Goal: Obtain resource: Obtain resource

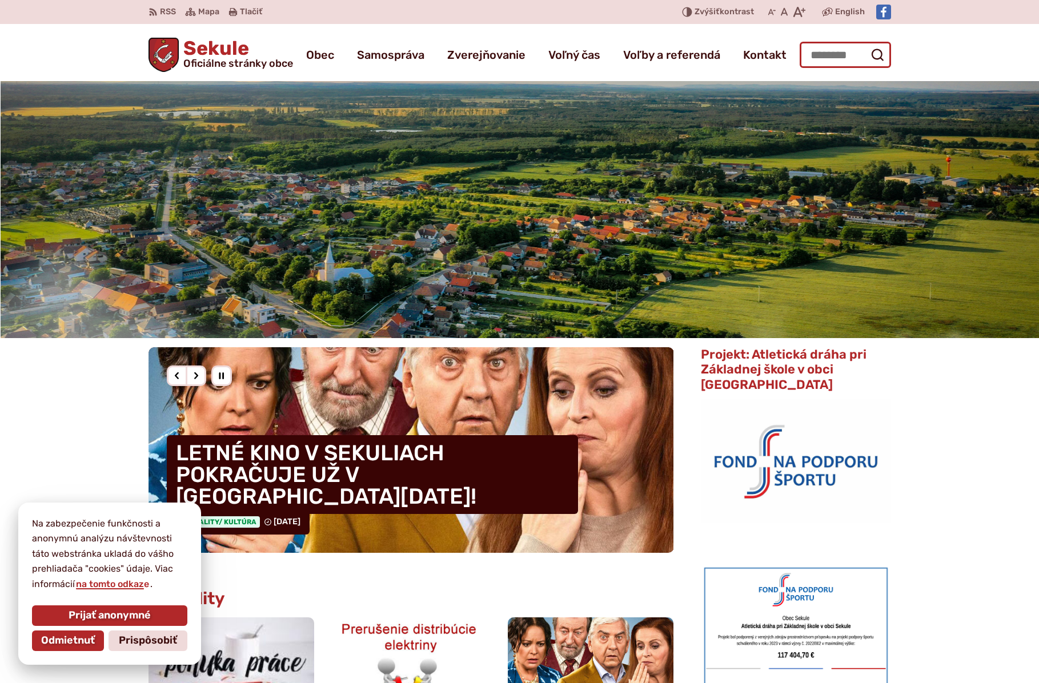
click at [822, 46] on input "Hľadať:" at bounding box center [844, 55] width 91 height 26
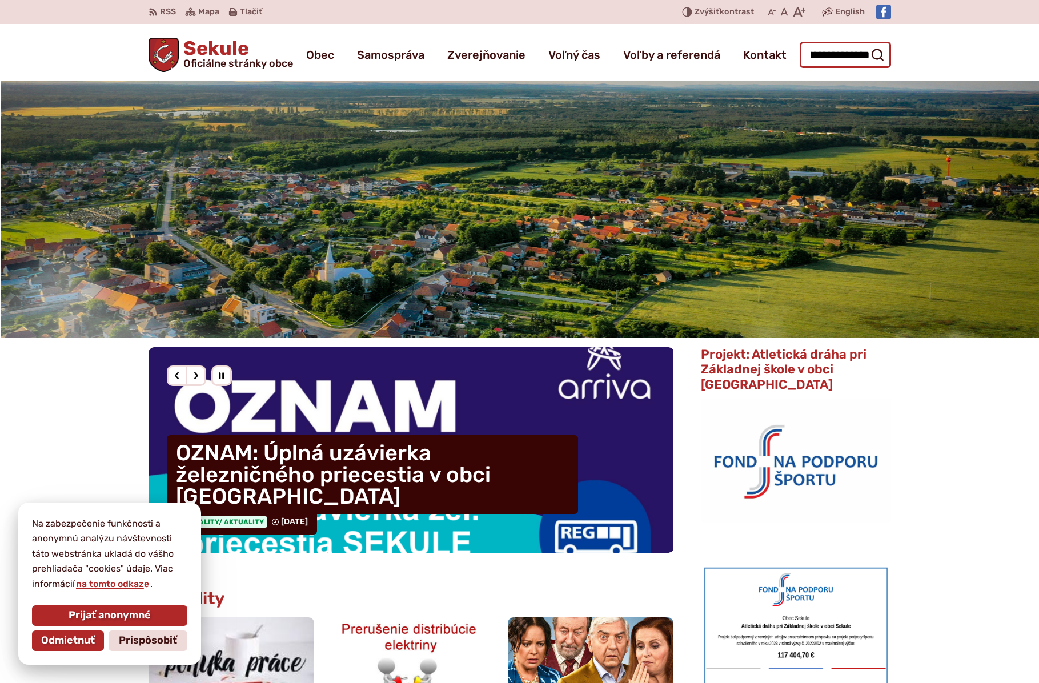
scroll to position [0, 37]
type input "**********"
click at [867, 45] on button "Odoslať vyhľadávací formulár" at bounding box center [877, 55] width 21 height 21
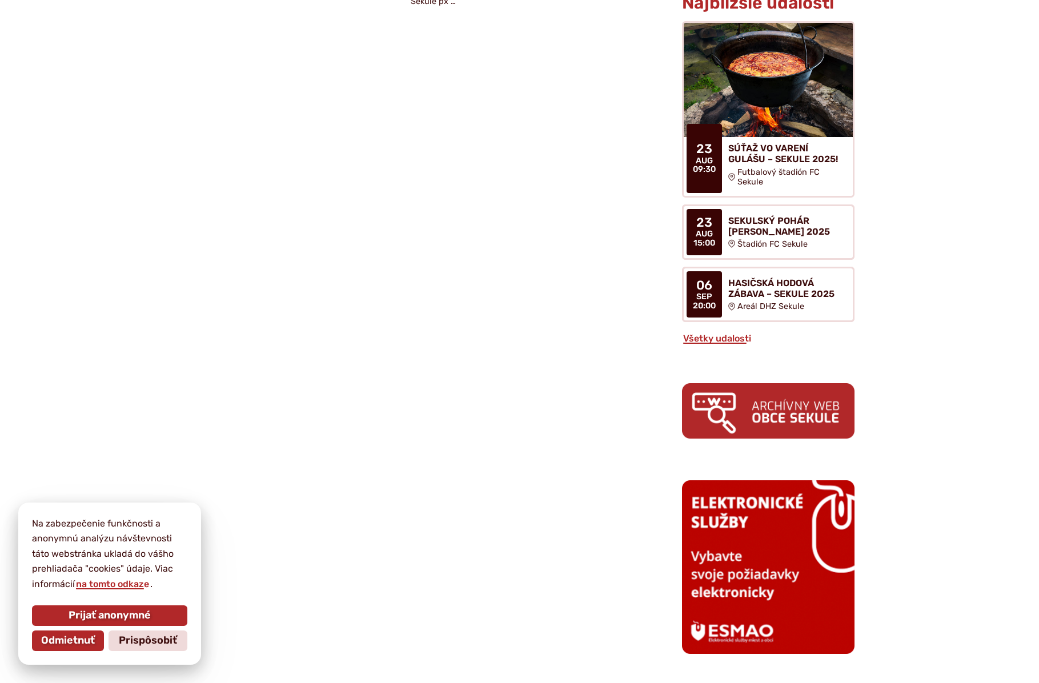
scroll to position [901, 0]
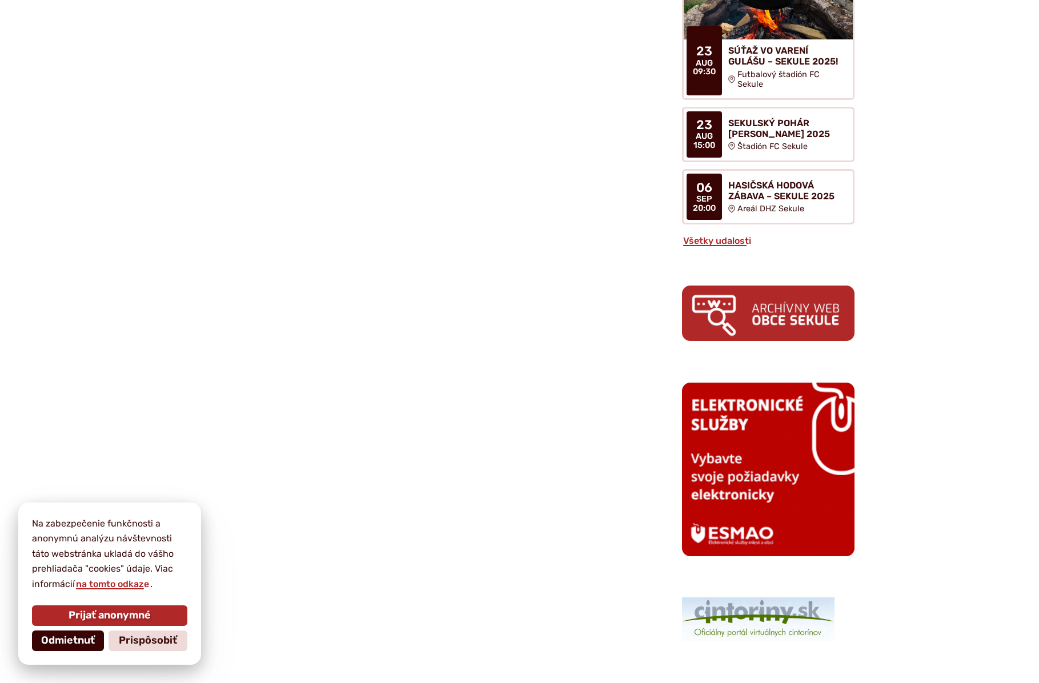
click at [68, 643] on span "Odmietnuť" at bounding box center [68, 640] width 54 height 13
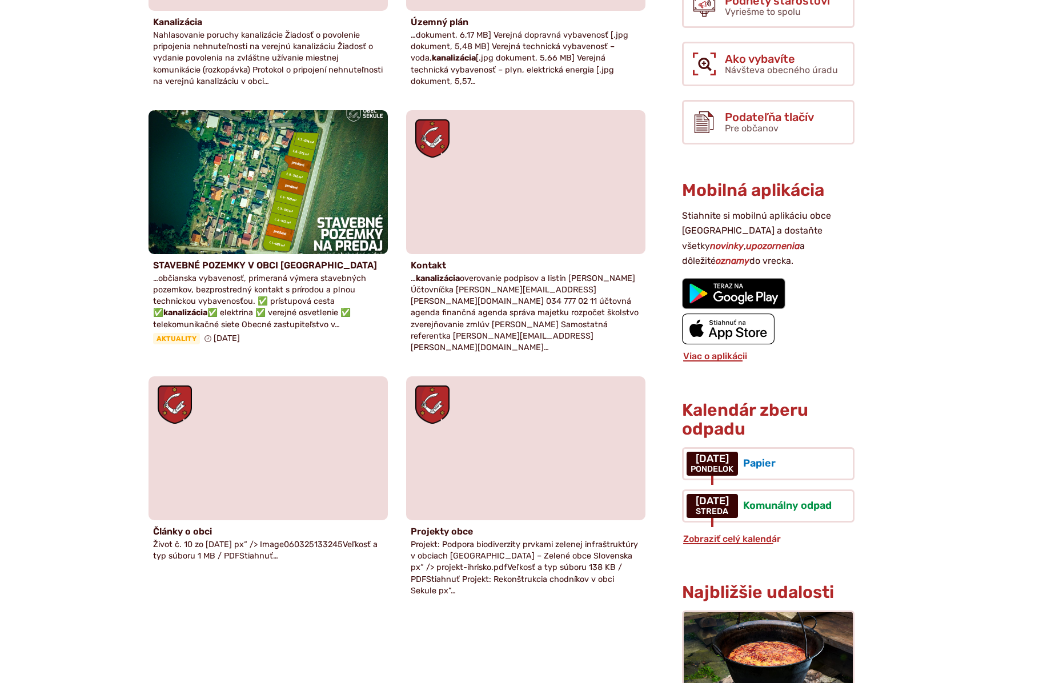
scroll to position [0, 0]
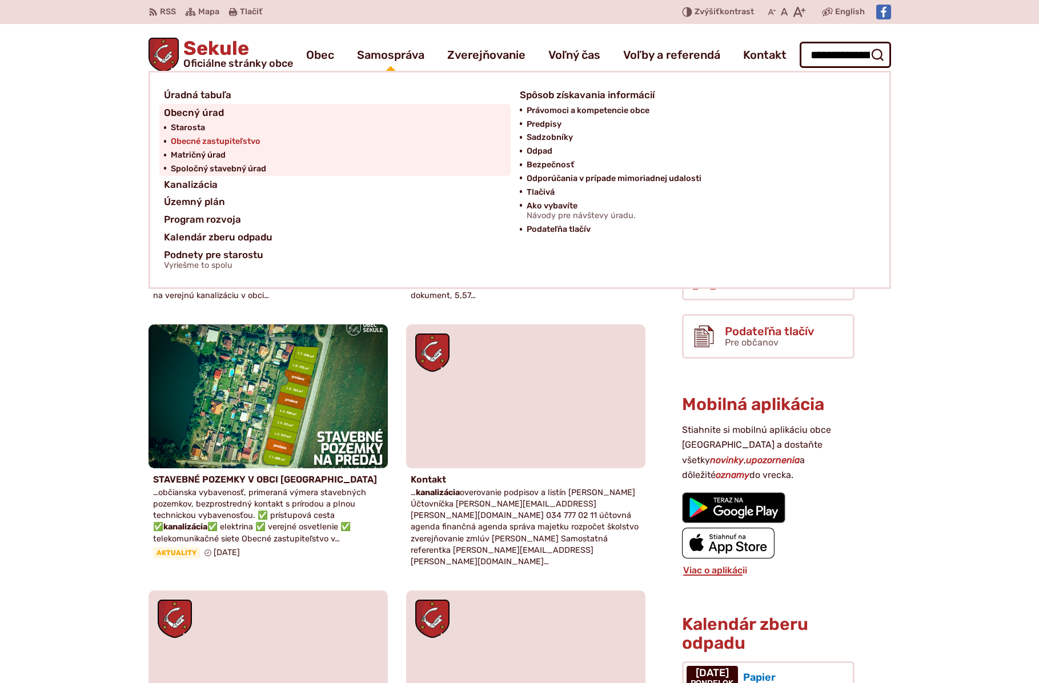
click at [221, 141] on span "Obecné zastupiteľstvo" at bounding box center [216, 142] width 90 height 14
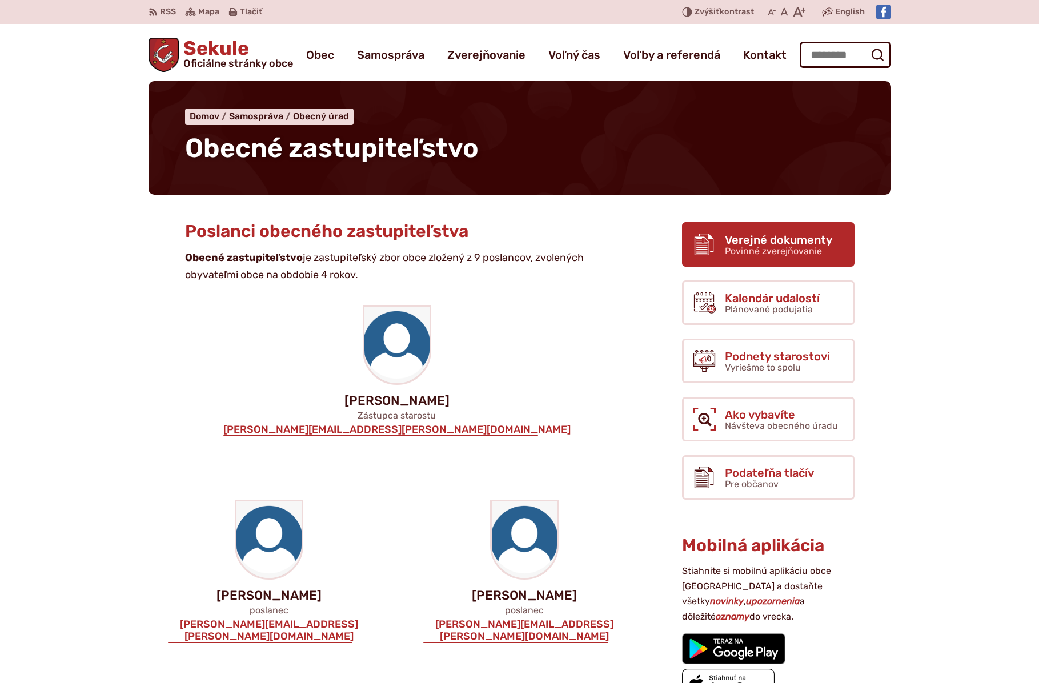
click at [764, 238] on span "Verejné dokumenty" at bounding box center [778, 240] width 107 height 13
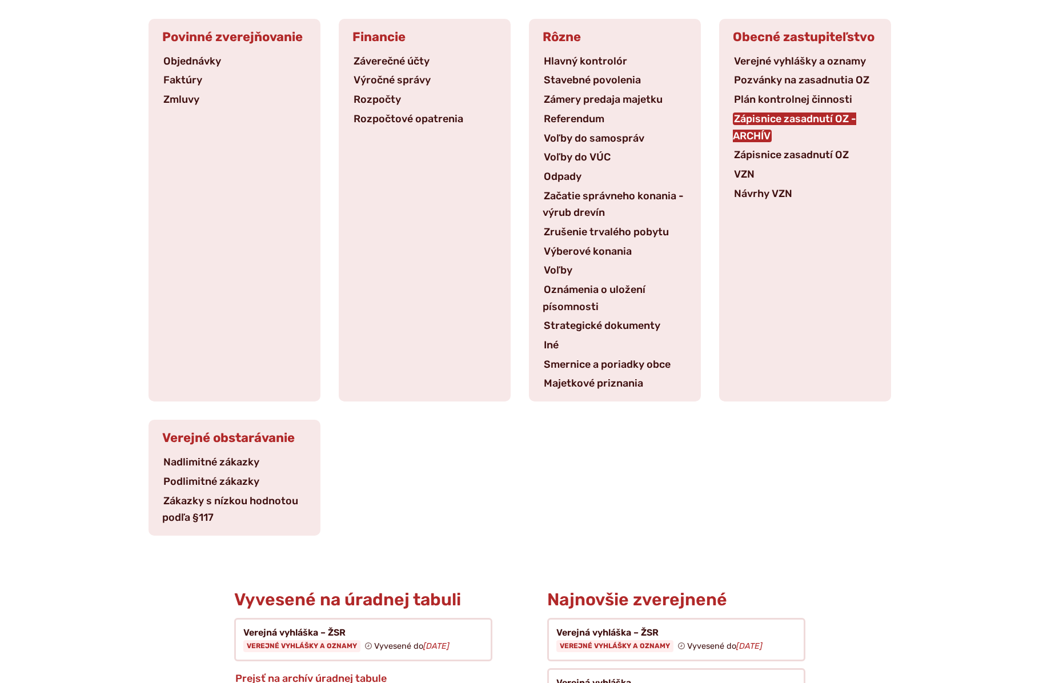
scroll to position [207, 0]
click at [800, 147] on link "Zápisnice zasadnutí OZ" at bounding box center [790, 153] width 117 height 13
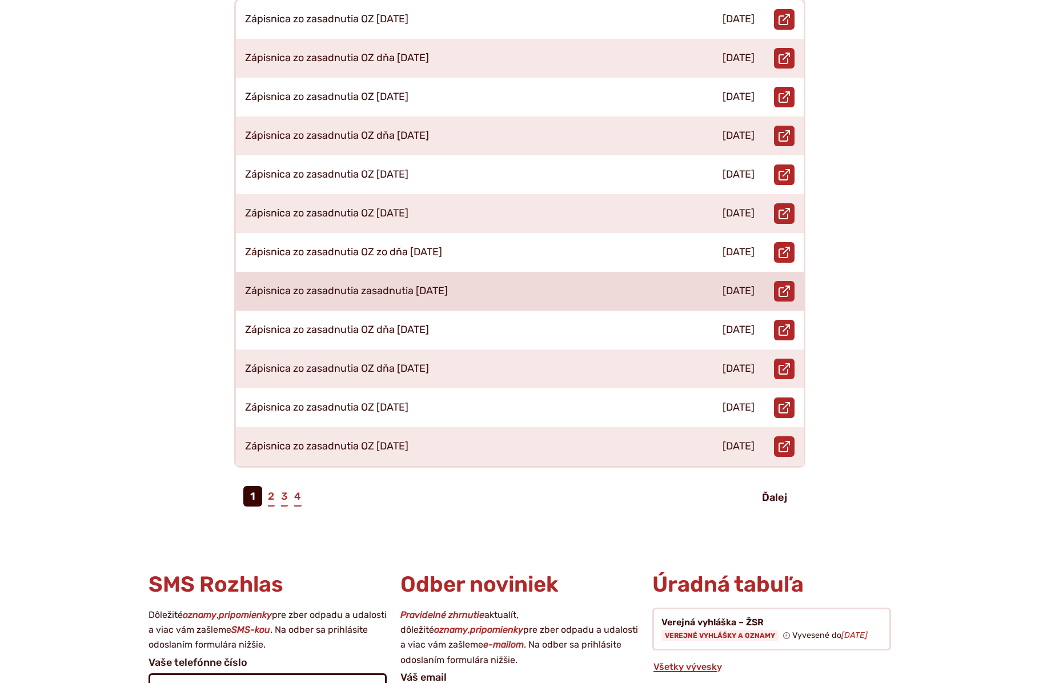
scroll to position [478, 0]
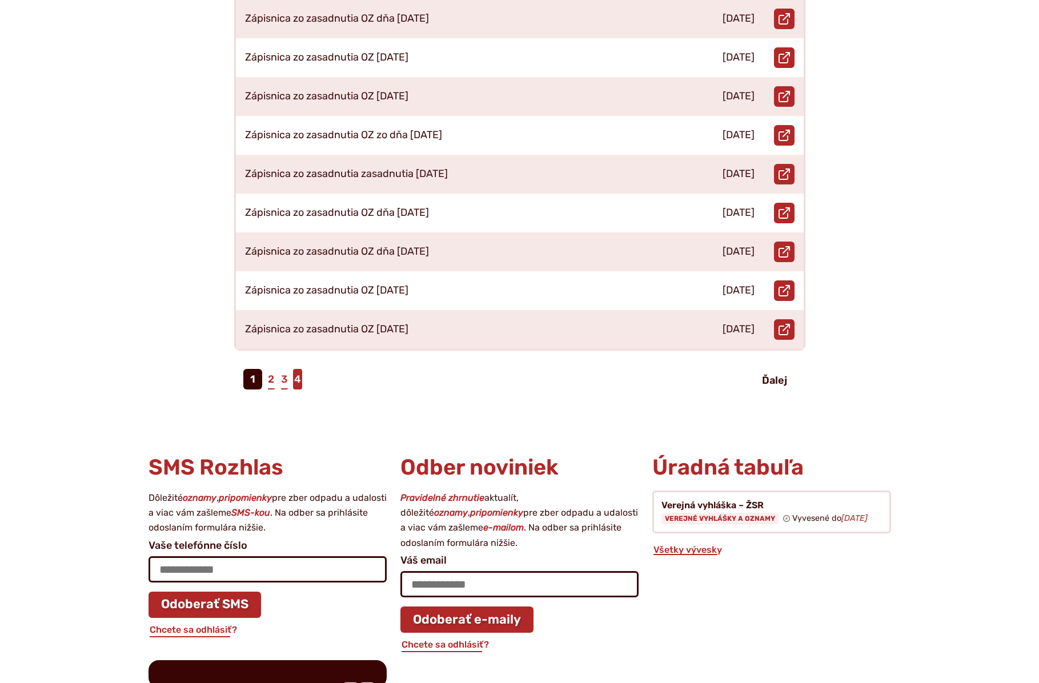
click at [298, 369] on link "4" at bounding box center [297, 379] width 9 height 21
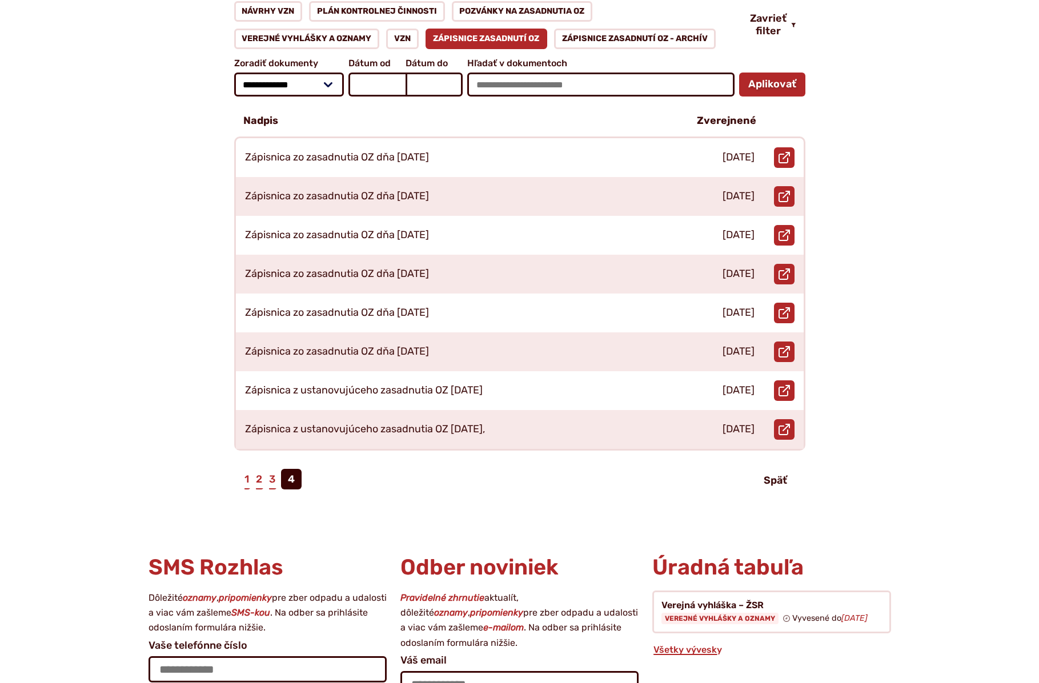
scroll to position [224, 0]
click at [271, 468] on link "3" at bounding box center [272, 478] width 9 height 21
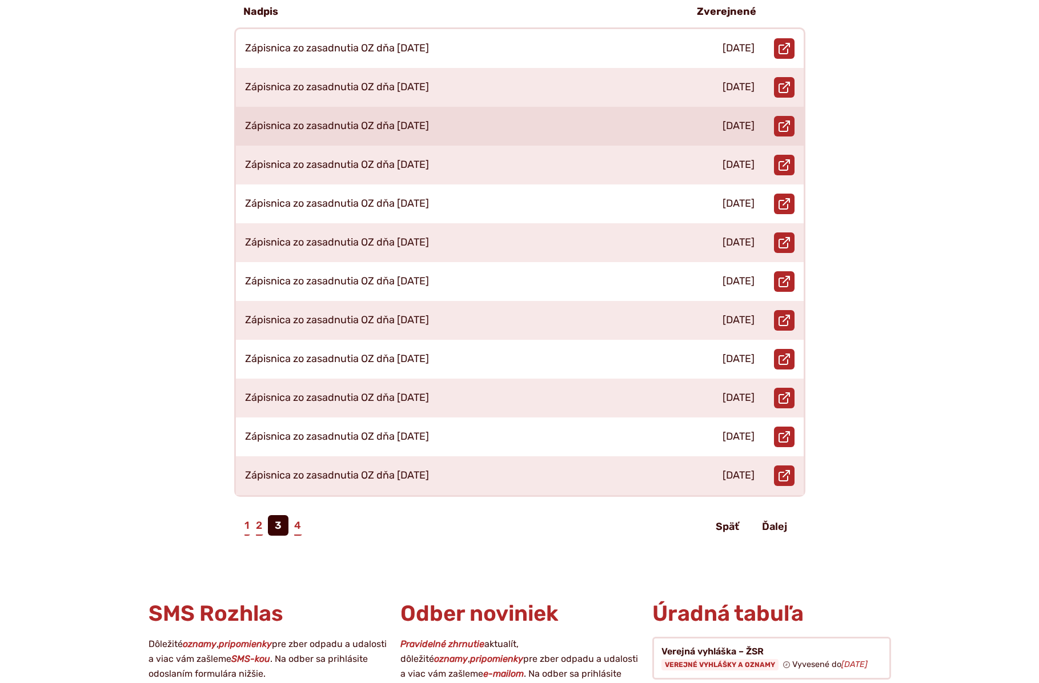
scroll to position [441, 0]
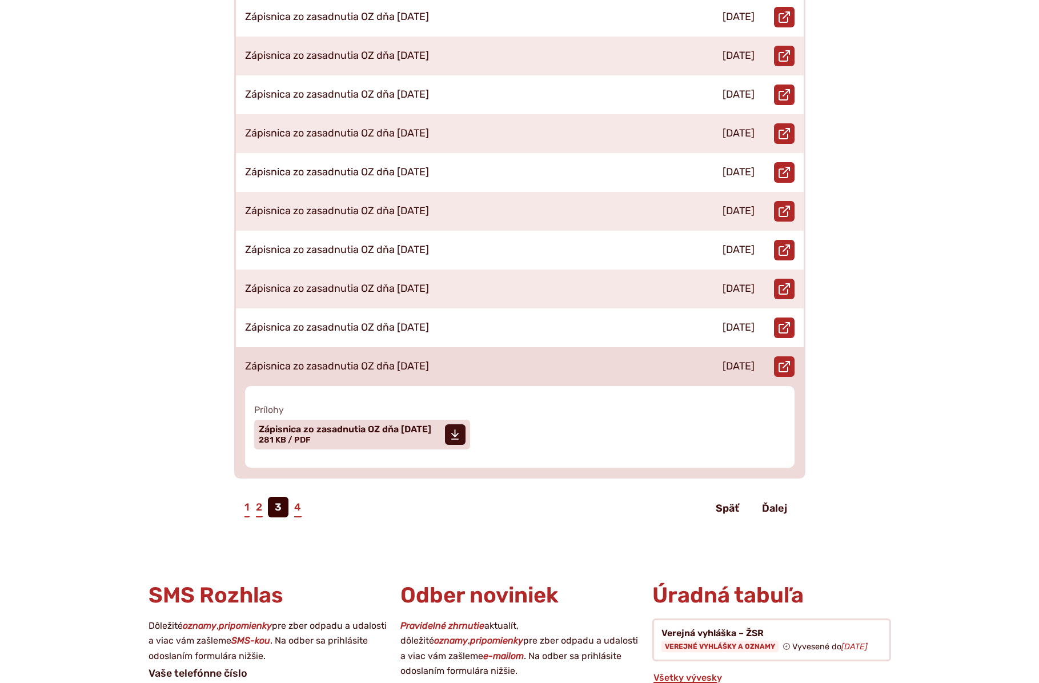
click at [377, 360] on p "Zápisnica zo zasadnutia OZ dňa [DATE]" at bounding box center [337, 366] width 184 height 13
click at [368, 425] on span "Zápisnica zo zasadnutia OZ dňa [DATE]" at bounding box center [345, 429] width 172 height 9
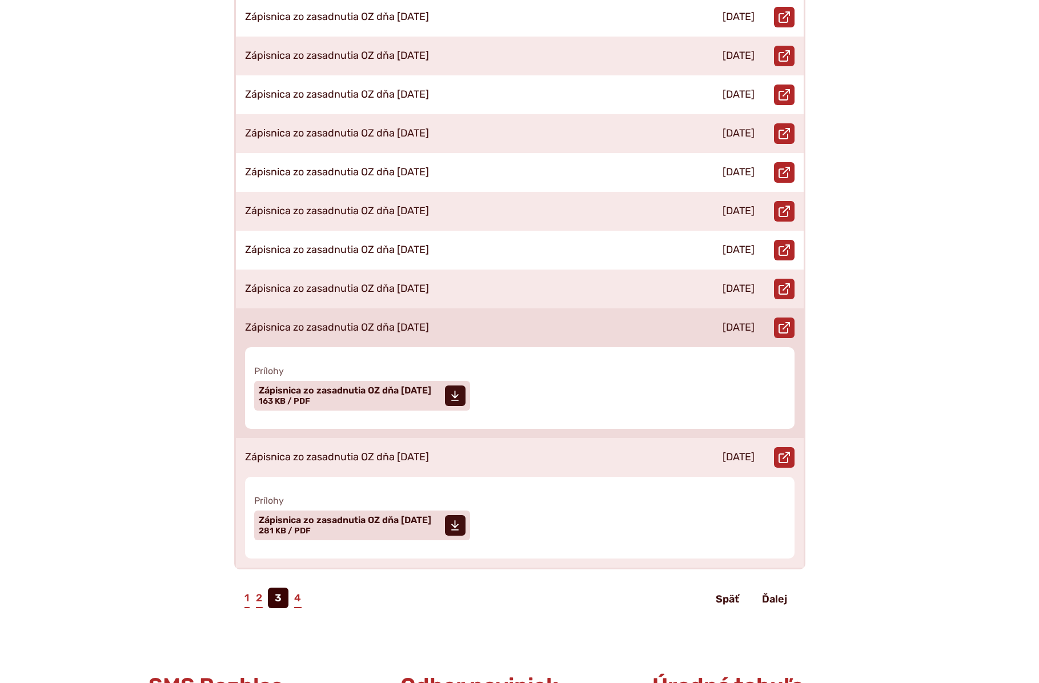
click at [371, 321] on p "Zápisnica zo zasadnutia OZ dňa [DATE]" at bounding box center [337, 327] width 184 height 13
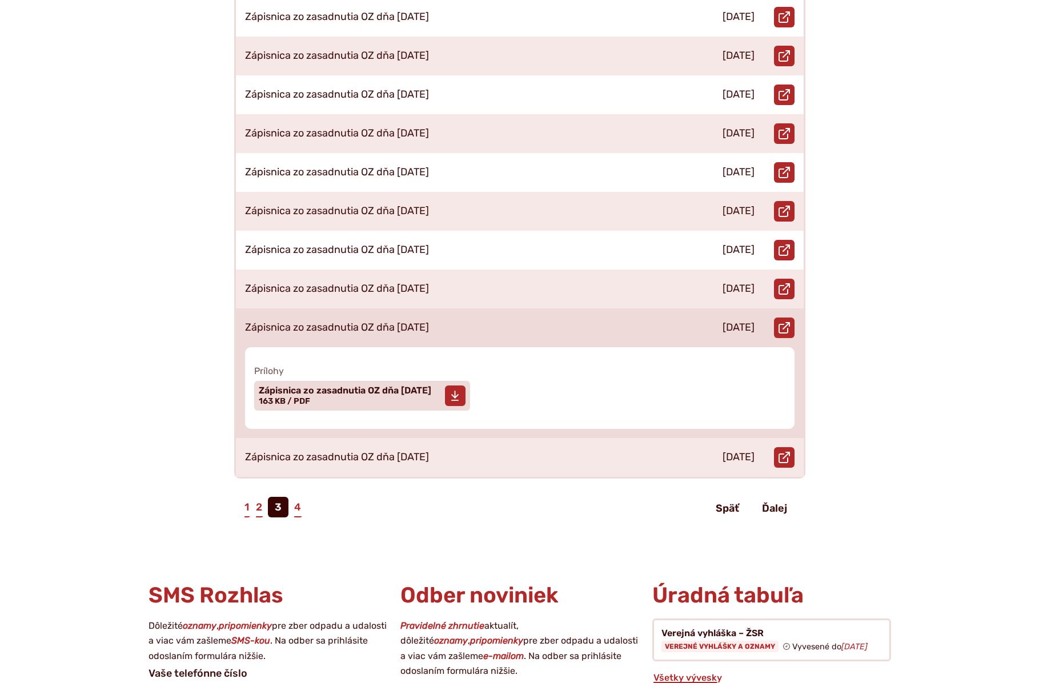
click at [332, 386] on span "Zápisnica zo zasadnutia OZ dňa [DATE]" at bounding box center [345, 390] width 172 height 9
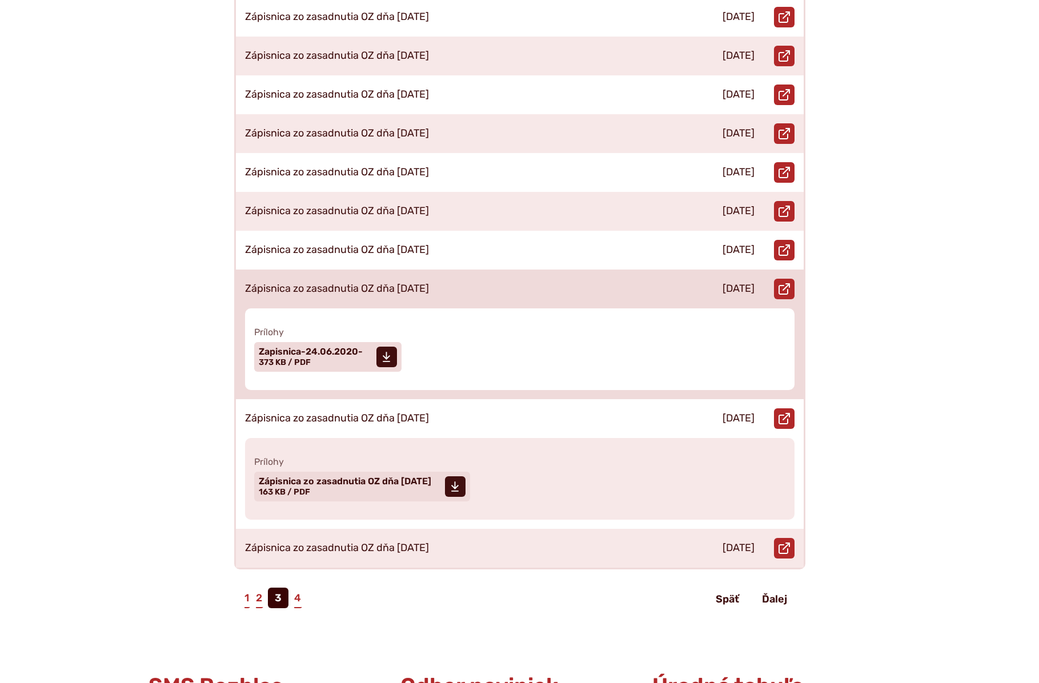
click at [415, 283] on p "Zápisnica zo zasadnutia OZ dňa [DATE]" at bounding box center [337, 289] width 184 height 13
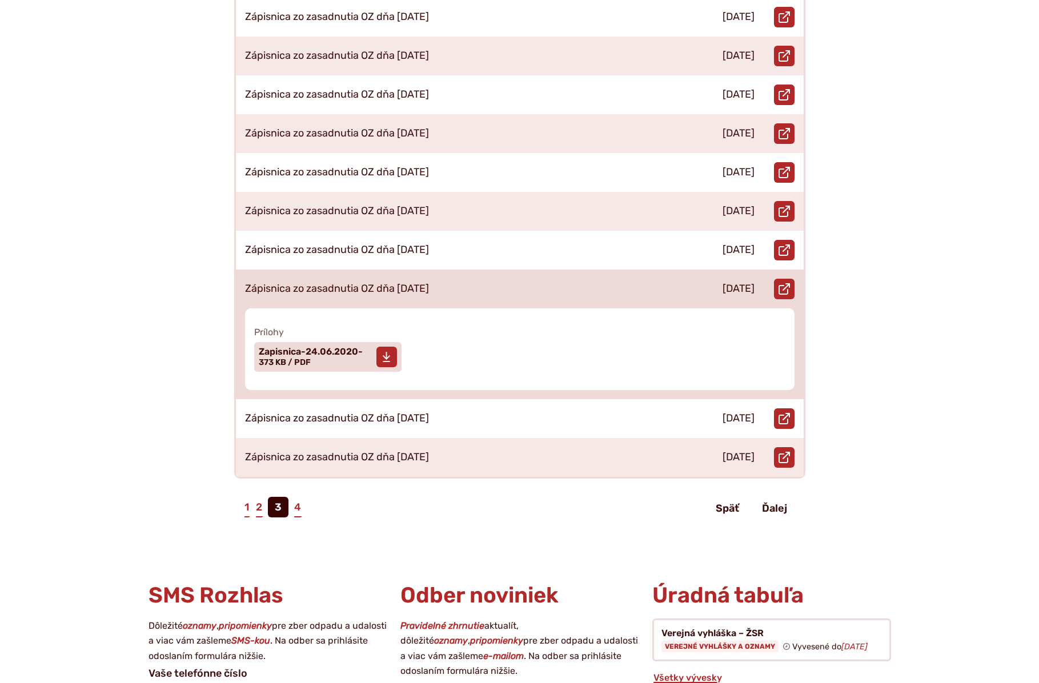
click at [352, 347] on span "Zapisnica-24.06.2020-" at bounding box center [311, 351] width 104 height 9
